Goal: Navigation & Orientation: Find specific page/section

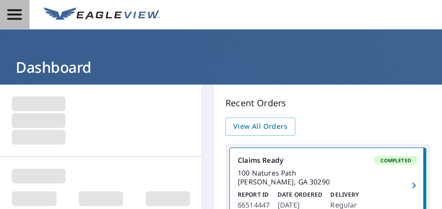
click at [20, 19] on icon "button" at bounding box center [14, 14] width 14 height 10
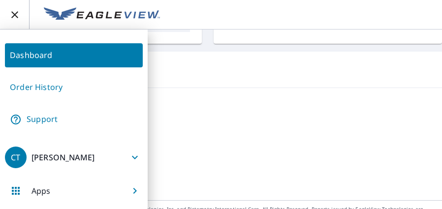
click at [225, 147] on div "Contact information" at bounding box center [221, 144] width 418 height 22
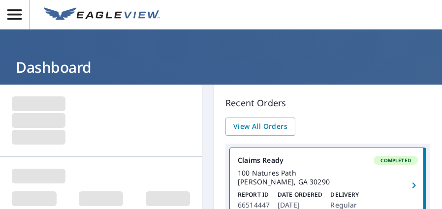
click at [87, 67] on h1 "Dashboard" at bounding box center [221, 67] width 418 height 20
drag, startPoint x: 89, startPoint y: 66, endPoint x: 123, endPoint y: 17, distance: 60.4
click at [123, 17] on img at bounding box center [102, 14] width 116 height 15
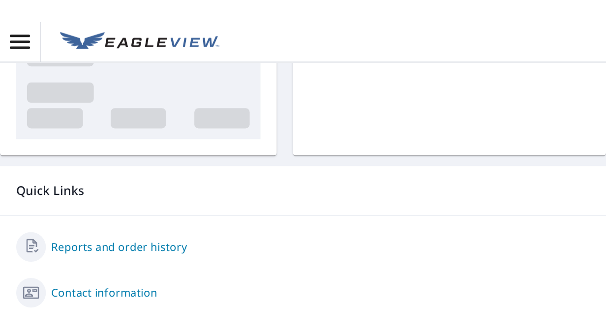
scroll to position [295, 0]
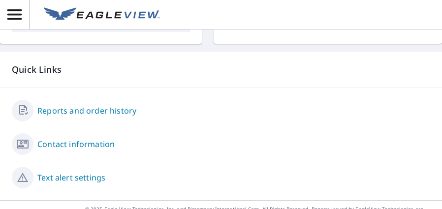
click at [85, 109] on link "Reports and order history" at bounding box center [86, 111] width 99 height 12
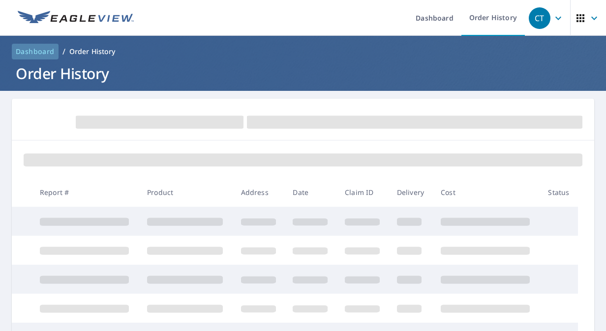
click at [41, 52] on span "Dashboard" at bounding box center [35, 52] width 39 height 10
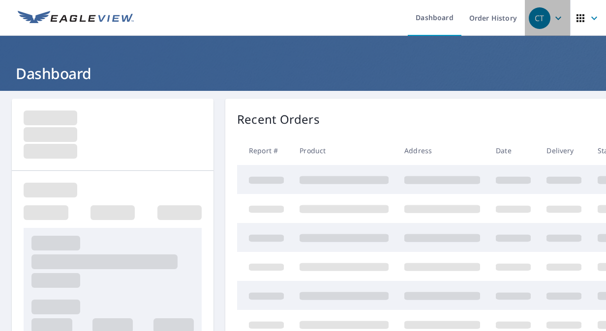
click at [441, 14] on icon "button" at bounding box center [558, 18] width 12 height 12
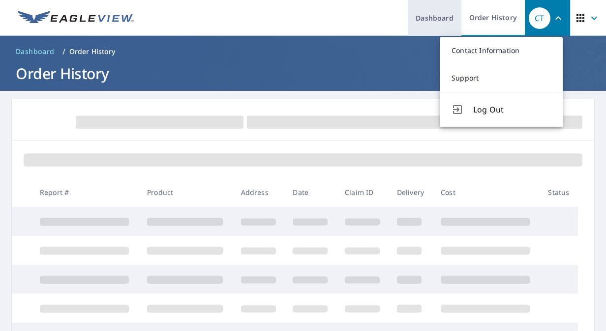
click at [433, 22] on link "Dashboard" at bounding box center [435, 18] width 54 height 36
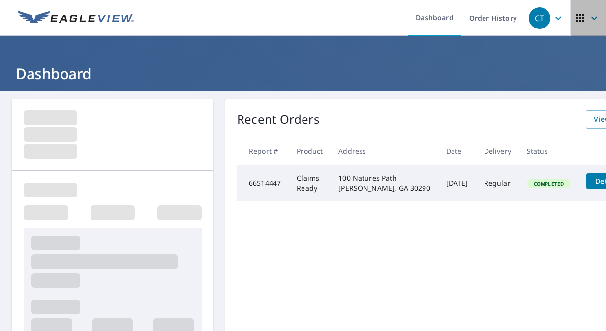
click at [441, 20] on icon "button" at bounding box center [580, 18] width 12 height 12
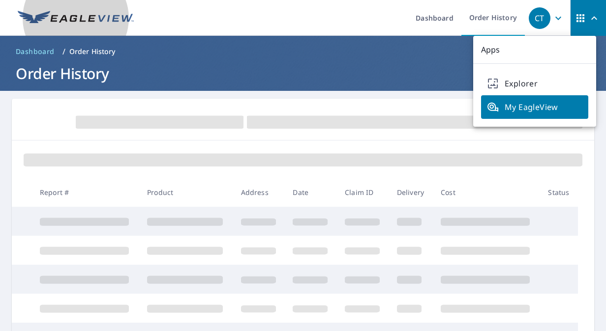
click at [101, 17] on img at bounding box center [76, 18] width 116 height 15
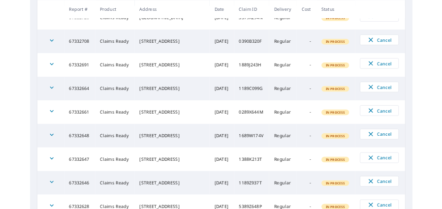
scroll to position [362, 0]
